Goal: Information Seeking & Learning: Learn about a topic

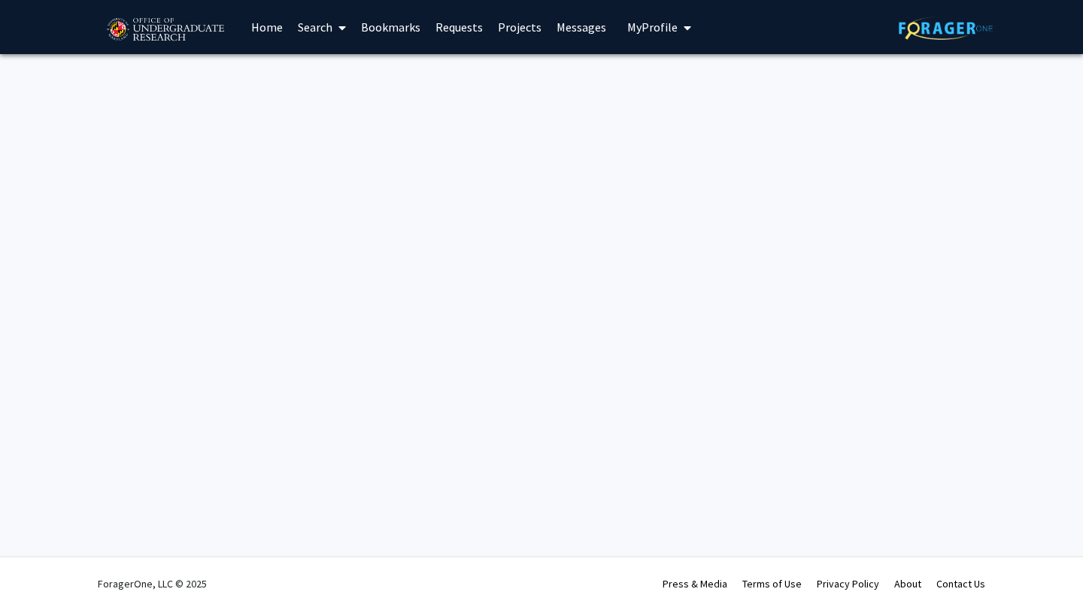
click at [331, 34] on link "Search" at bounding box center [321, 27] width 63 height 53
click at [510, 26] on link "Projects" at bounding box center [519, 27] width 59 height 53
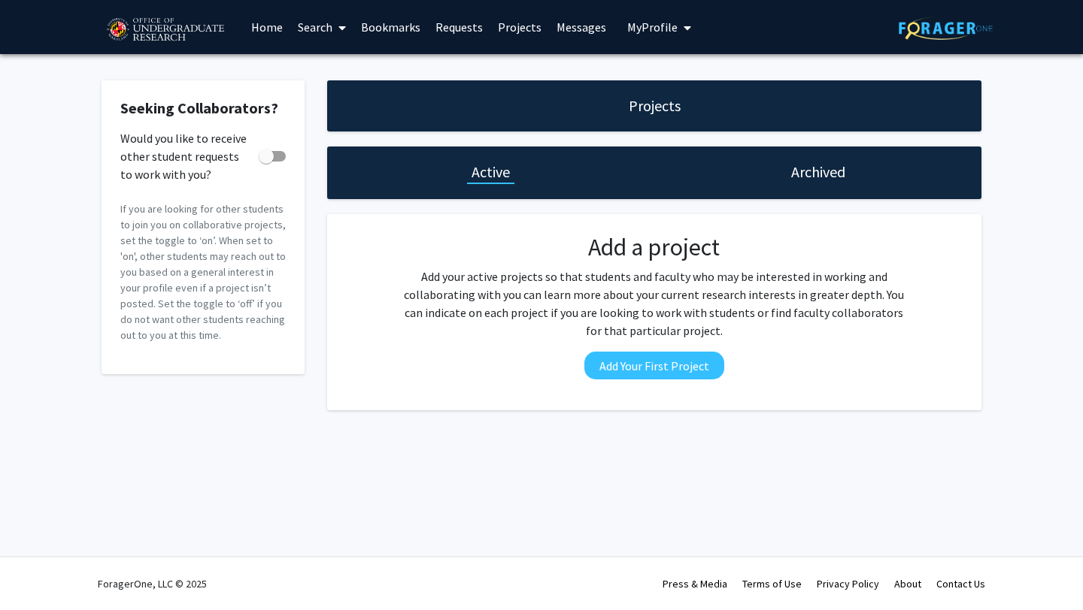
click at [271, 36] on link "Home" at bounding box center [267, 27] width 47 height 53
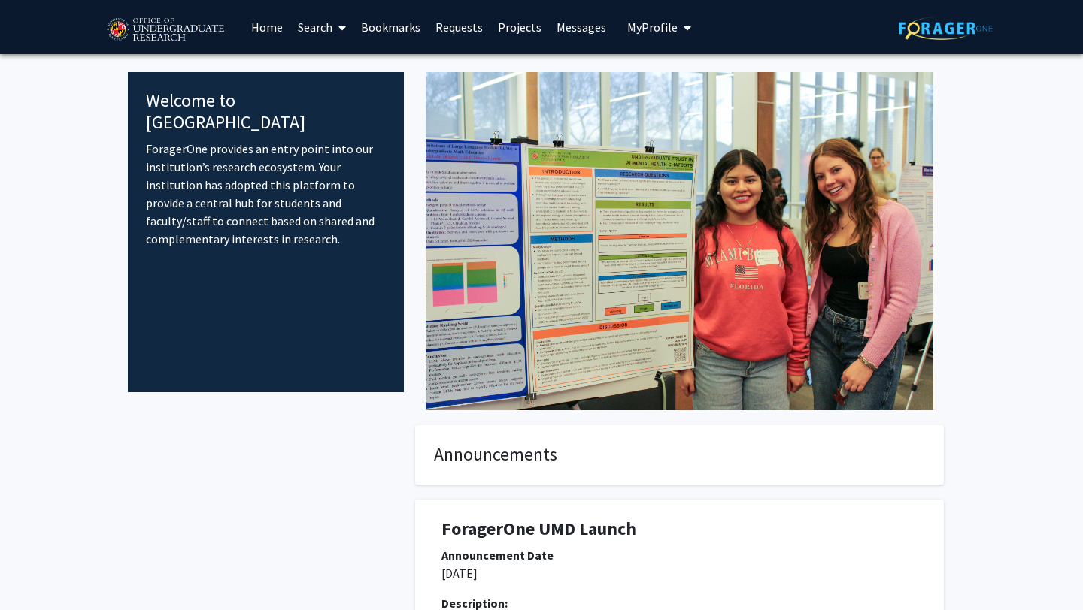
click at [311, 26] on link "Search" at bounding box center [321, 27] width 63 height 53
click at [338, 71] on span "Faculty/Staff" at bounding box center [345, 69] width 111 height 30
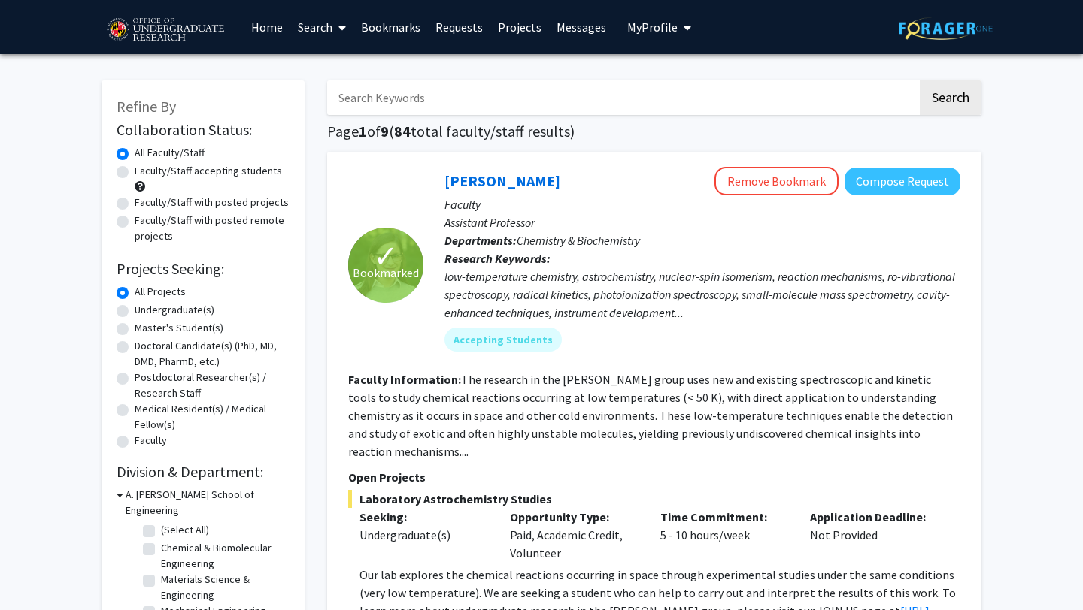
click at [135, 313] on label "Undergraduate(s)" at bounding box center [175, 310] width 80 height 16
click at [135, 312] on input "Undergraduate(s)" at bounding box center [140, 307] width 10 height 10
radio input "true"
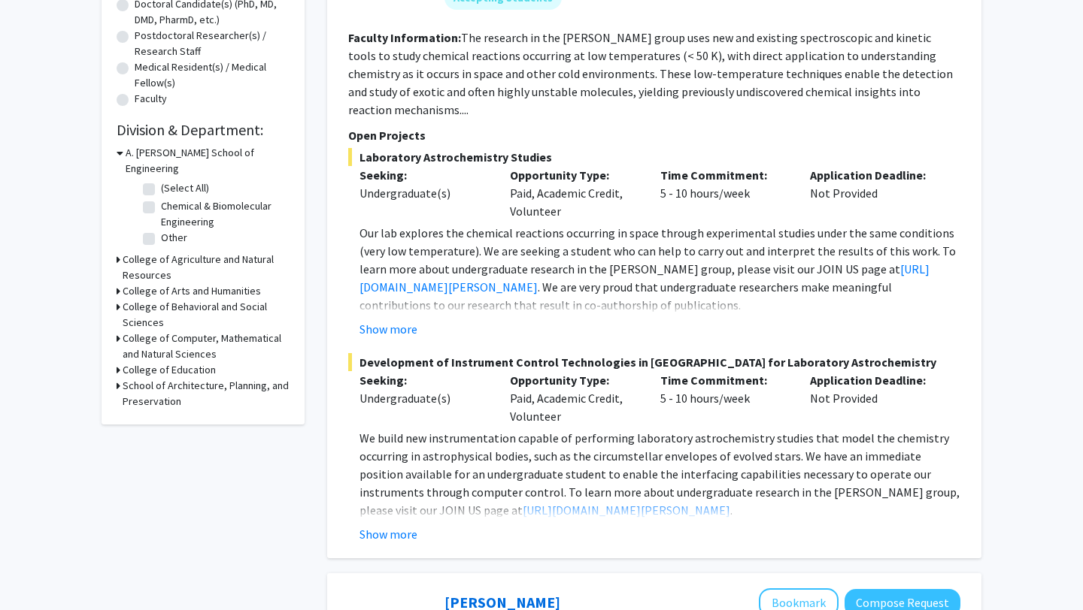
scroll to position [301, 0]
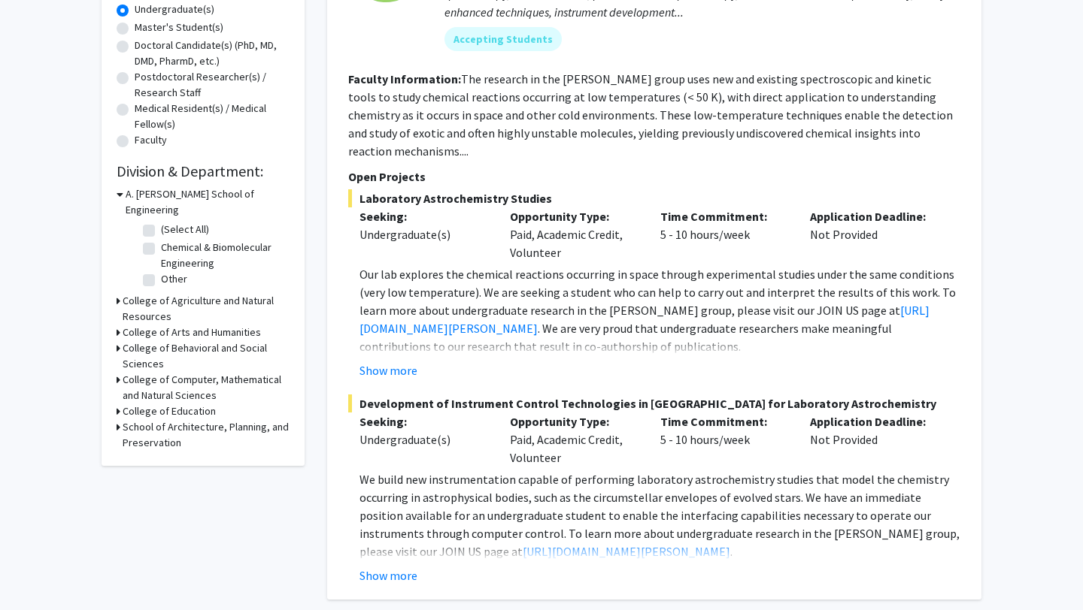
click at [118, 372] on icon at bounding box center [119, 380] width 4 height 16
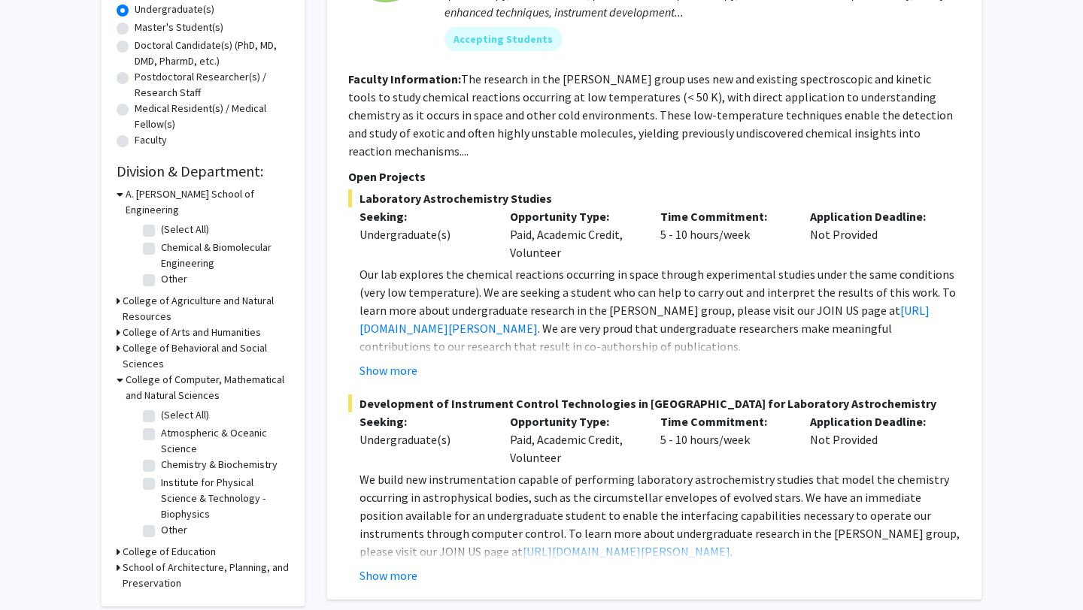
click at [148, 341] on h3 "College of Behavioral and Social Sciences" at bounding box center [206, 357] width 167 height 32
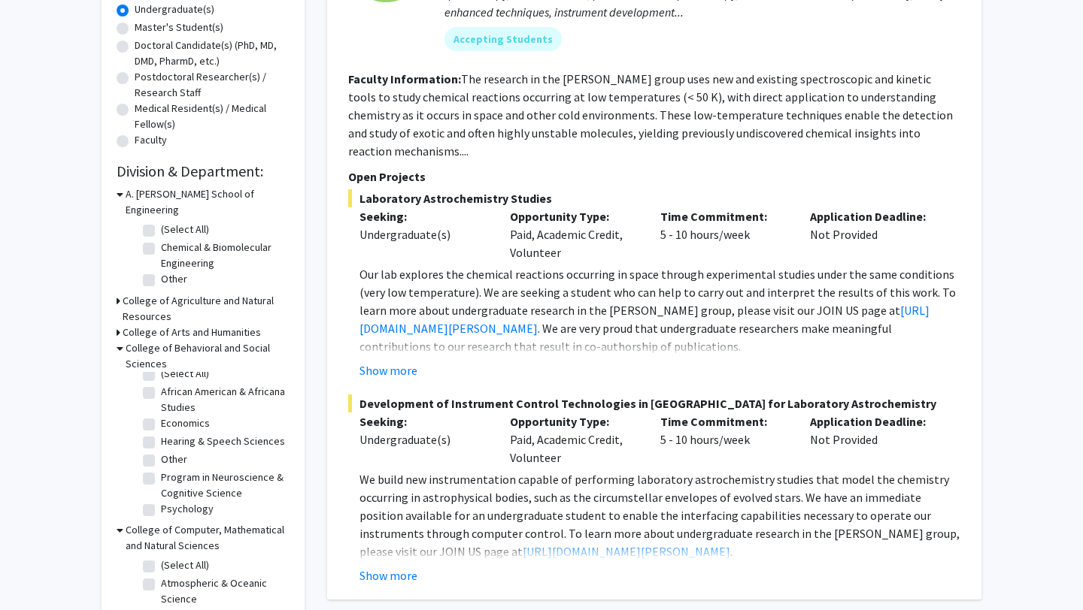
scroll to position [0, 0]
click at [161, 376] on label "(Select All)" at bounding box center [185, 384] width 48 height 16
click at [161, 376] on input "(Select All)" at bounding box center [166, 381] width 10 height 10
checkbox input "true"
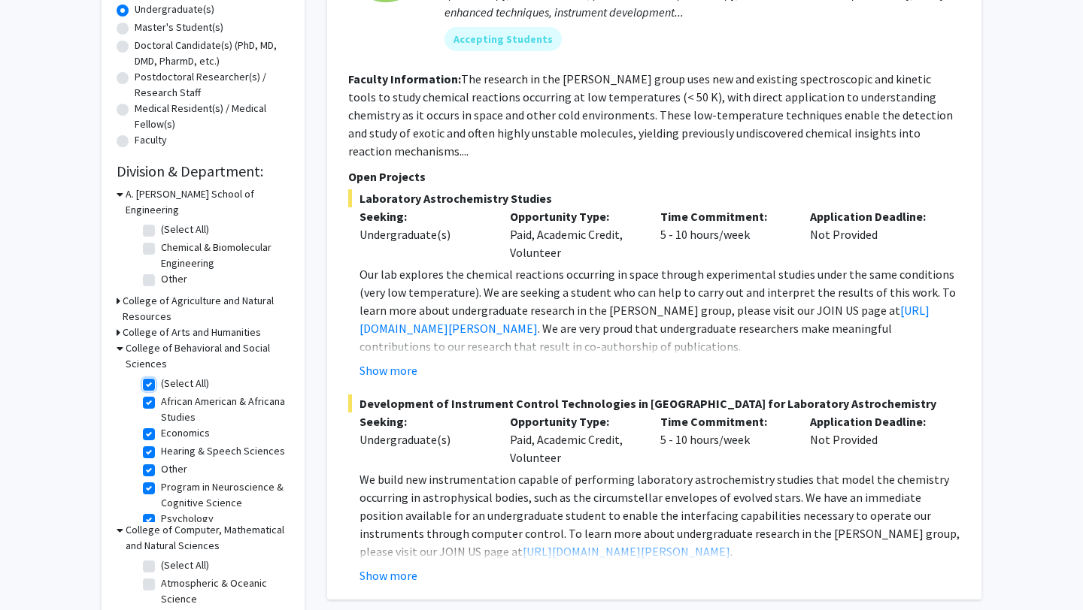
checkbox input "true"
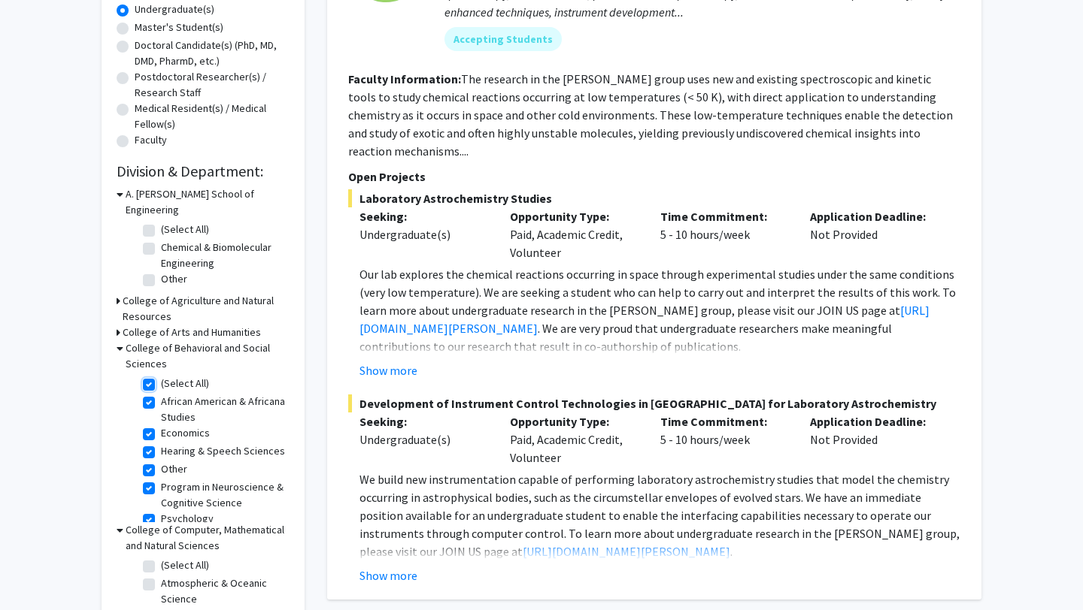
checkbox input "true"
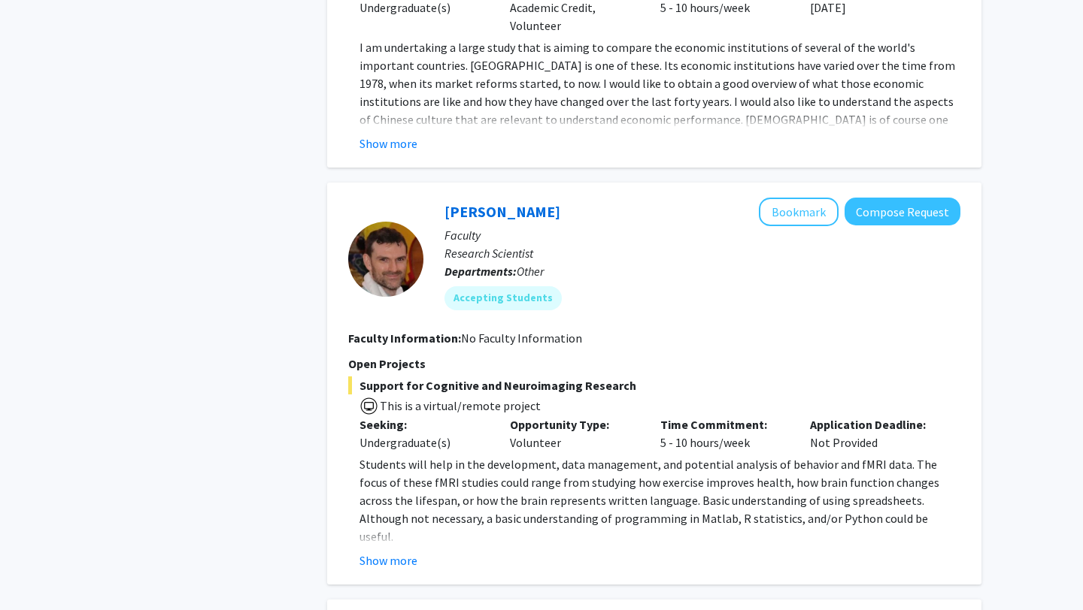
scroll to position [3878, 0]
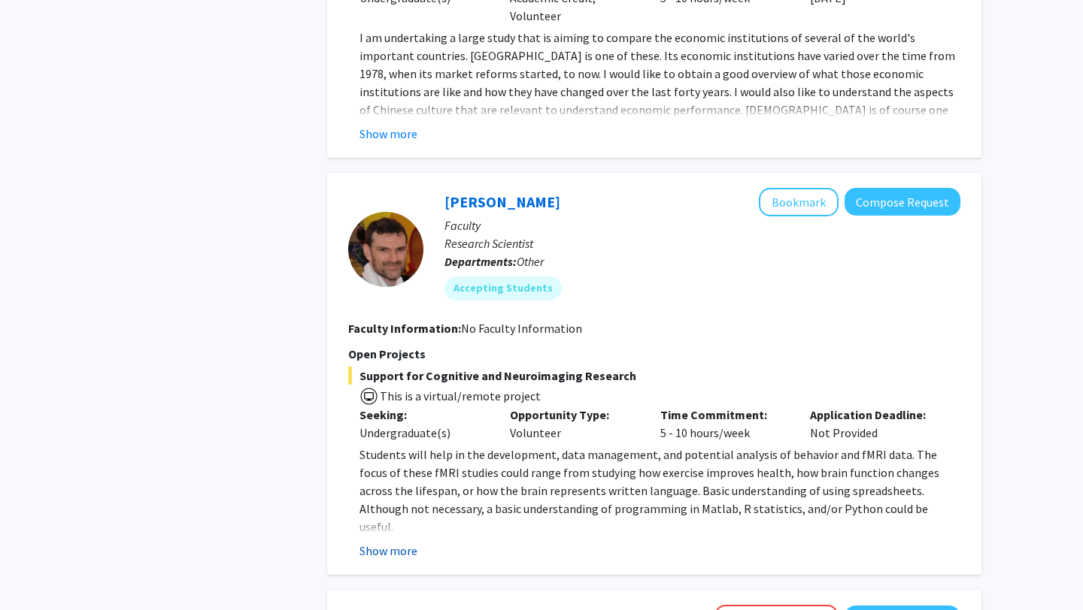
click at [395, 542] on button "Show more" at bounding box center [388, 551] width 58 height 18
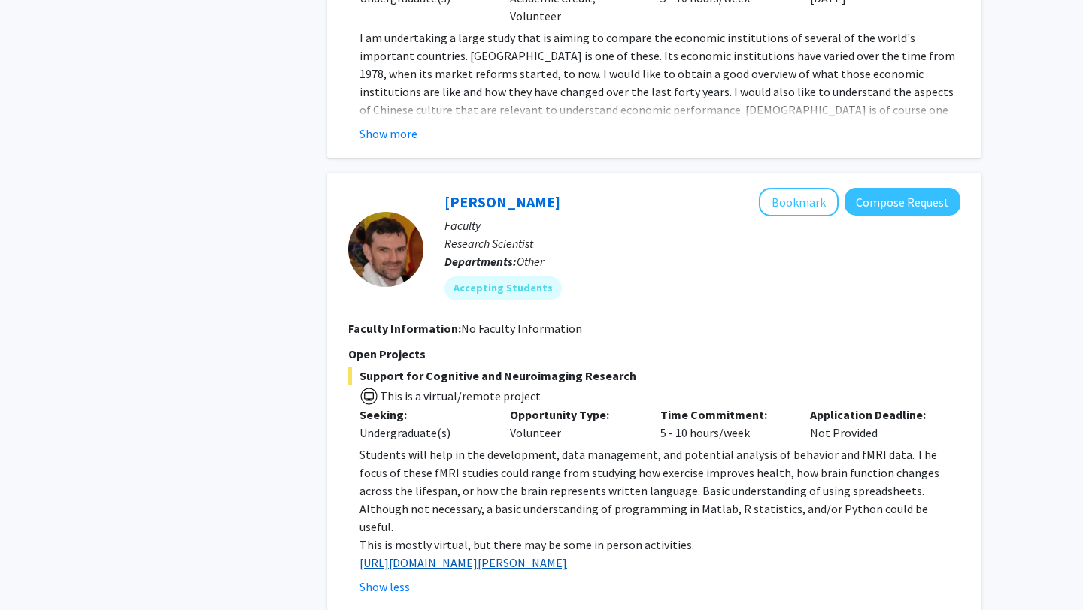
click at [449, 556] on link "[URL][DOMAIN_NAME][PERSON_NAME]" at bounding box center [462, 563] width 207 height 15
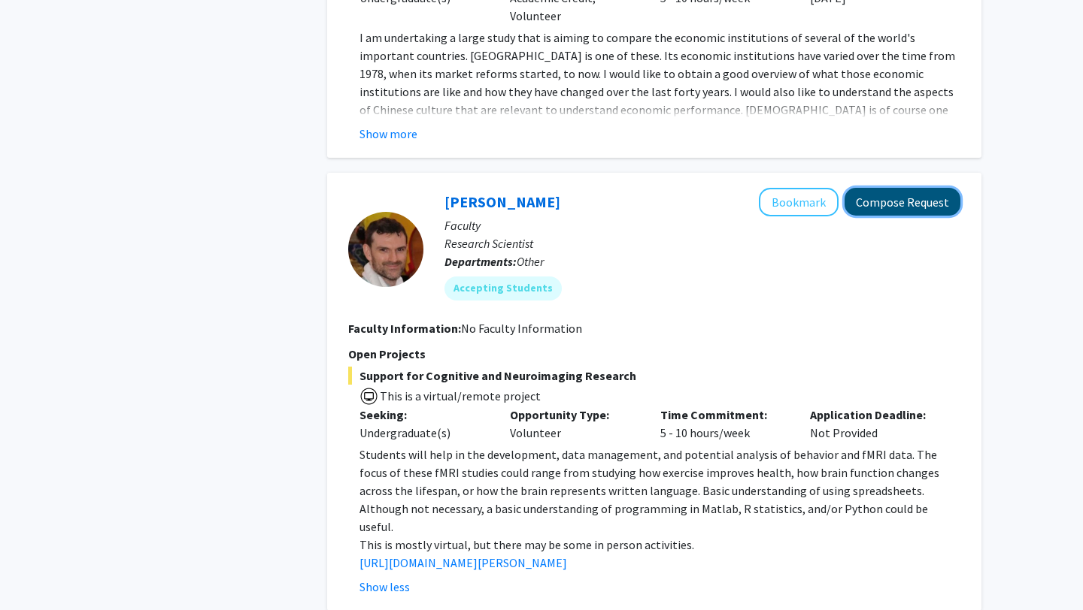
click at [876, 188] on button "Compose Request" at bounding box center [902, 202] width 116 height 28
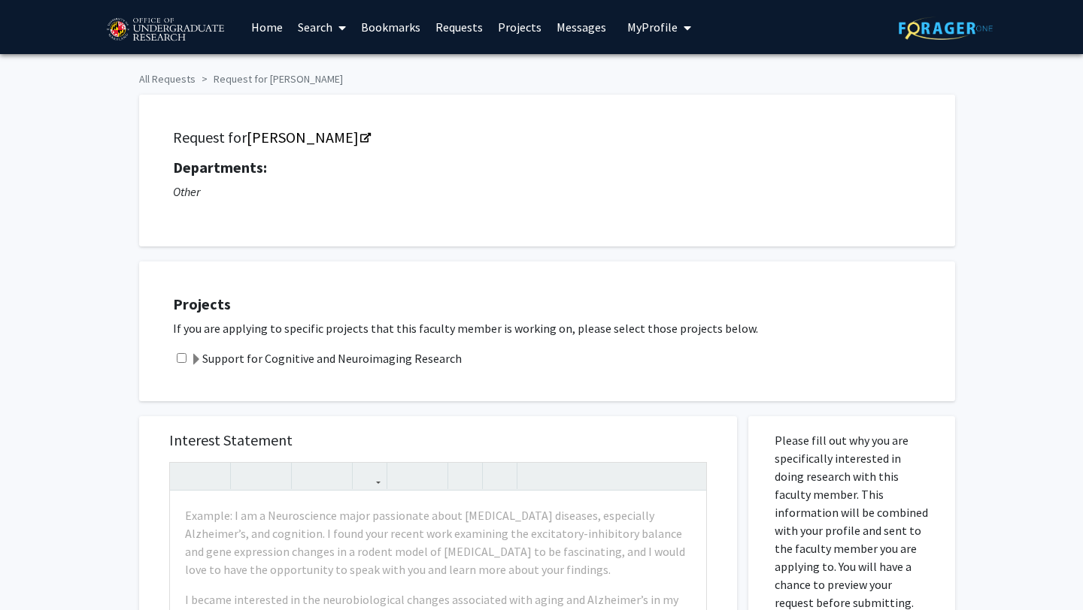
click at [186, 353] on div "Support for Cognitive and Neuroimaging Research" at bounding box center [556, 359] width 767 height 18
click at [183, 357] on input "checkbox" at bounding box center [182, 358] width 10 height 10
checkbox input "true"
click at [332, 132] on link "[PERSON_NAME]" at bounding box center [308, 137] width 123 height 19
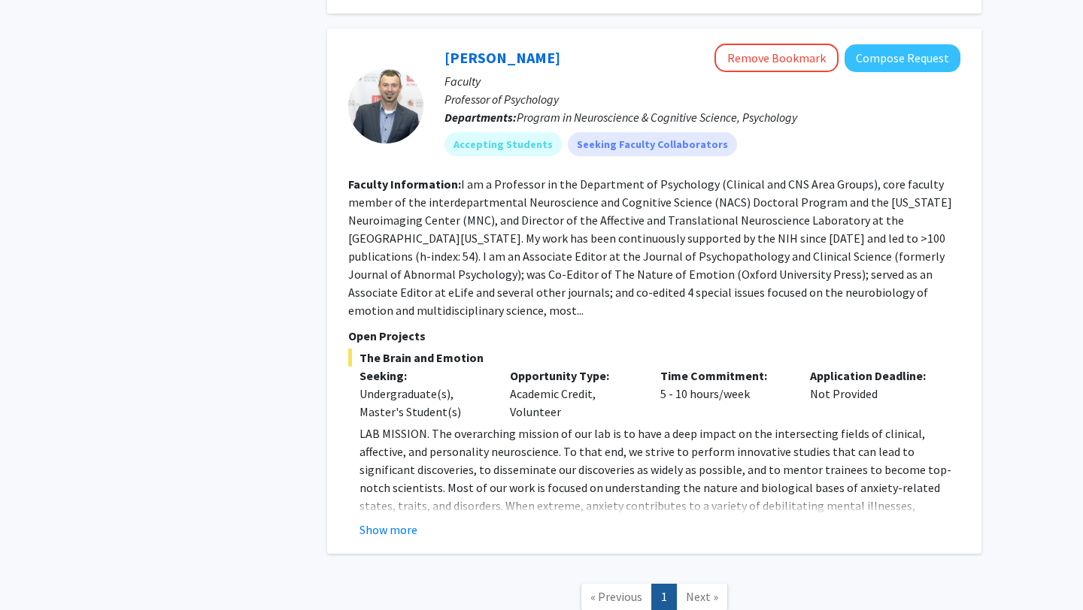
scroll to position [4442, 0]
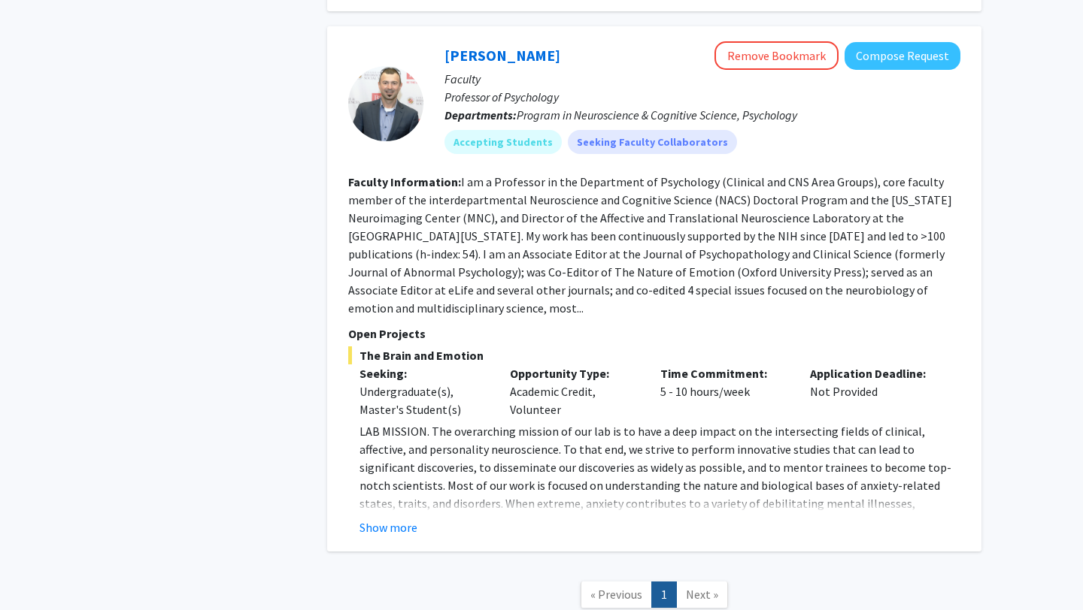
click at [701, 587] on span "Next »" at bounding box center [702, 594] width 32 height 15
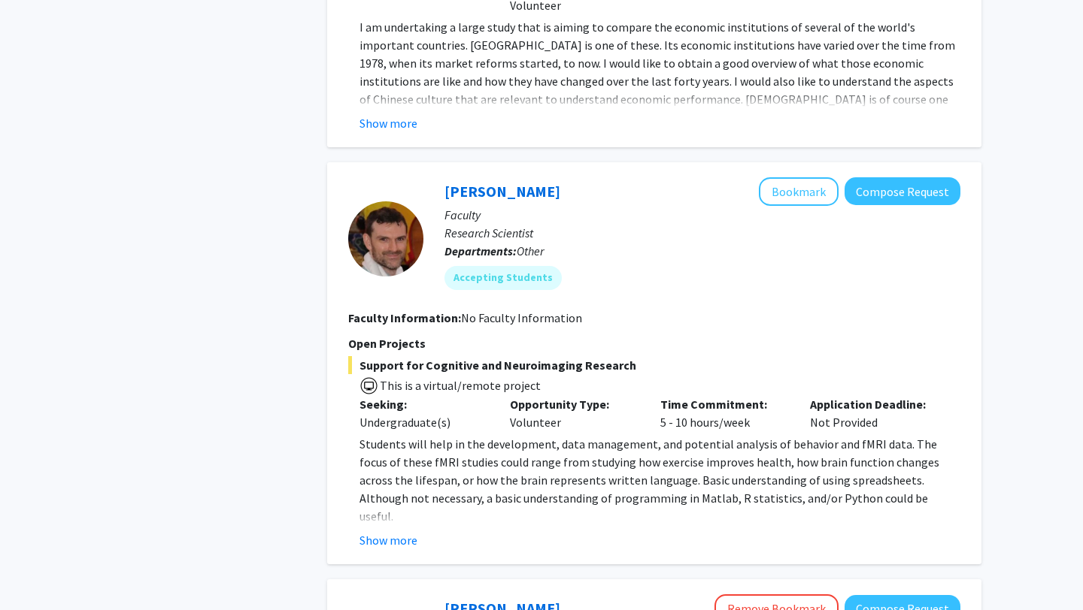
scroll to position [3888, 0]
click at [388, 532] on button "Show more" at bounding box center [388, 541] width 58 height 18
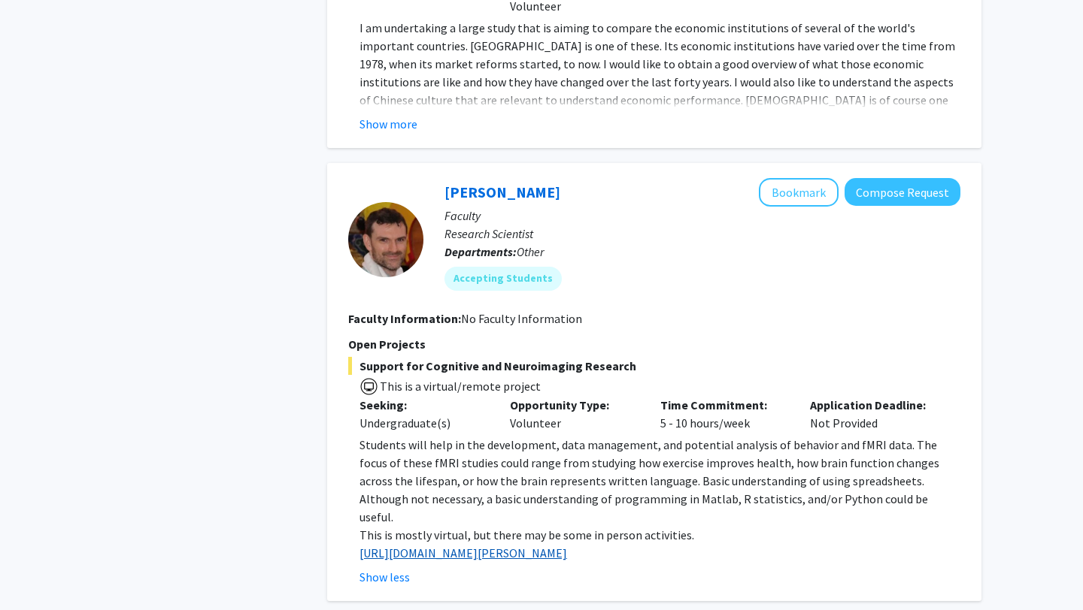
click at [465, 546] on link "[URL][DOMAIN_NAME][PERSON_NAME]" at bounding box center [462, 553] width 207 height 15
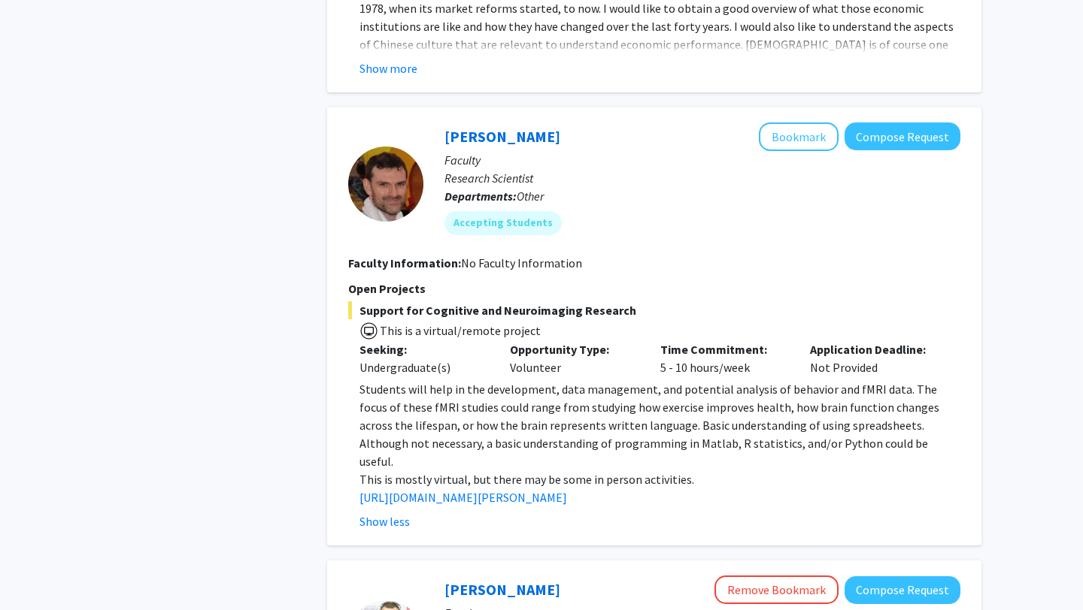
scroll to position [3914, 0]
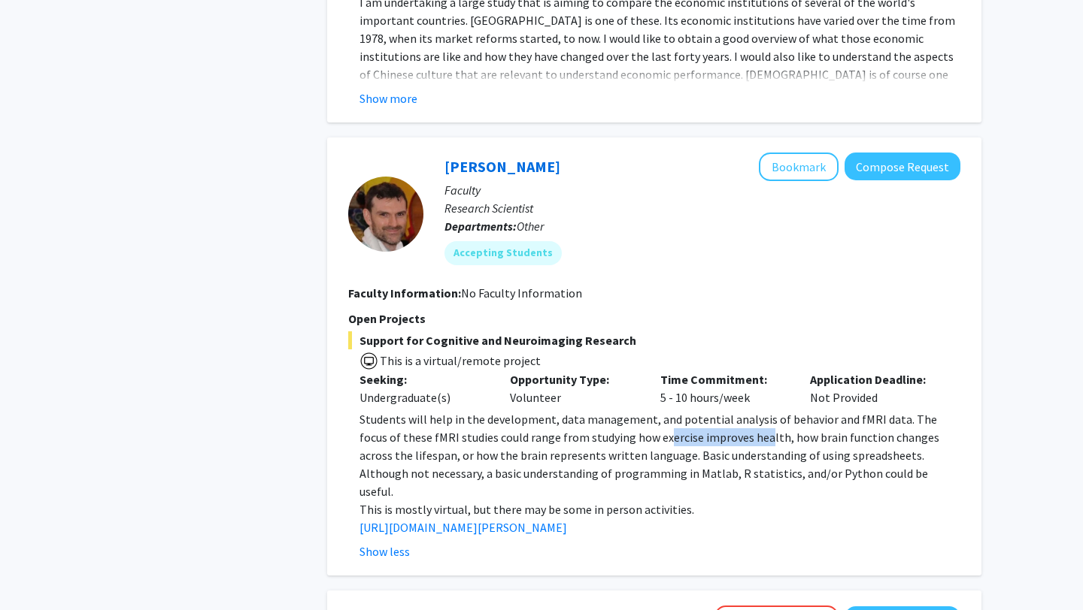
drag, startPoint x: 619, startPoint y: 350, endPoint x: 719, endPoint y: 350, distance: 100.0
click at [719, 412] on span "Students will help in the development, data management, and potential analysis …" at bounding box center [649, 455] width 580 height 87
drag, startPoint x: 787, startPoint y: 348, endPoint x: 892, endPoint y: 349, distance: 105.2
click at [892, 412] on span "Students will help in the development, data management, and potential analysis …" at bounding box center [649, 455] width 580 height 87
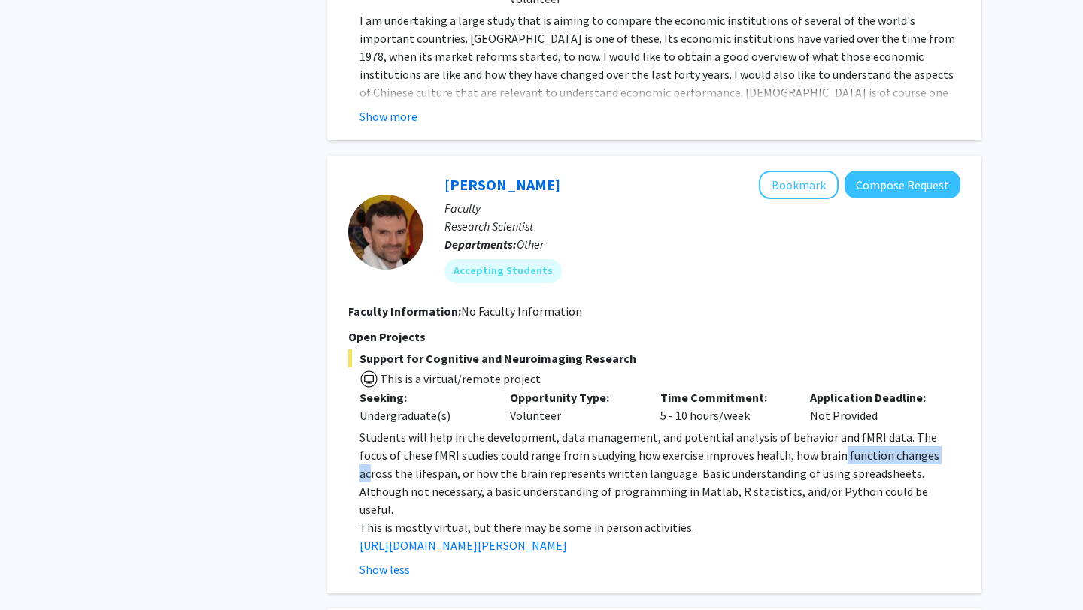
scroll to position [3919, 0]
